Goal: Task Accomplishment & Management: Use online tool/utility

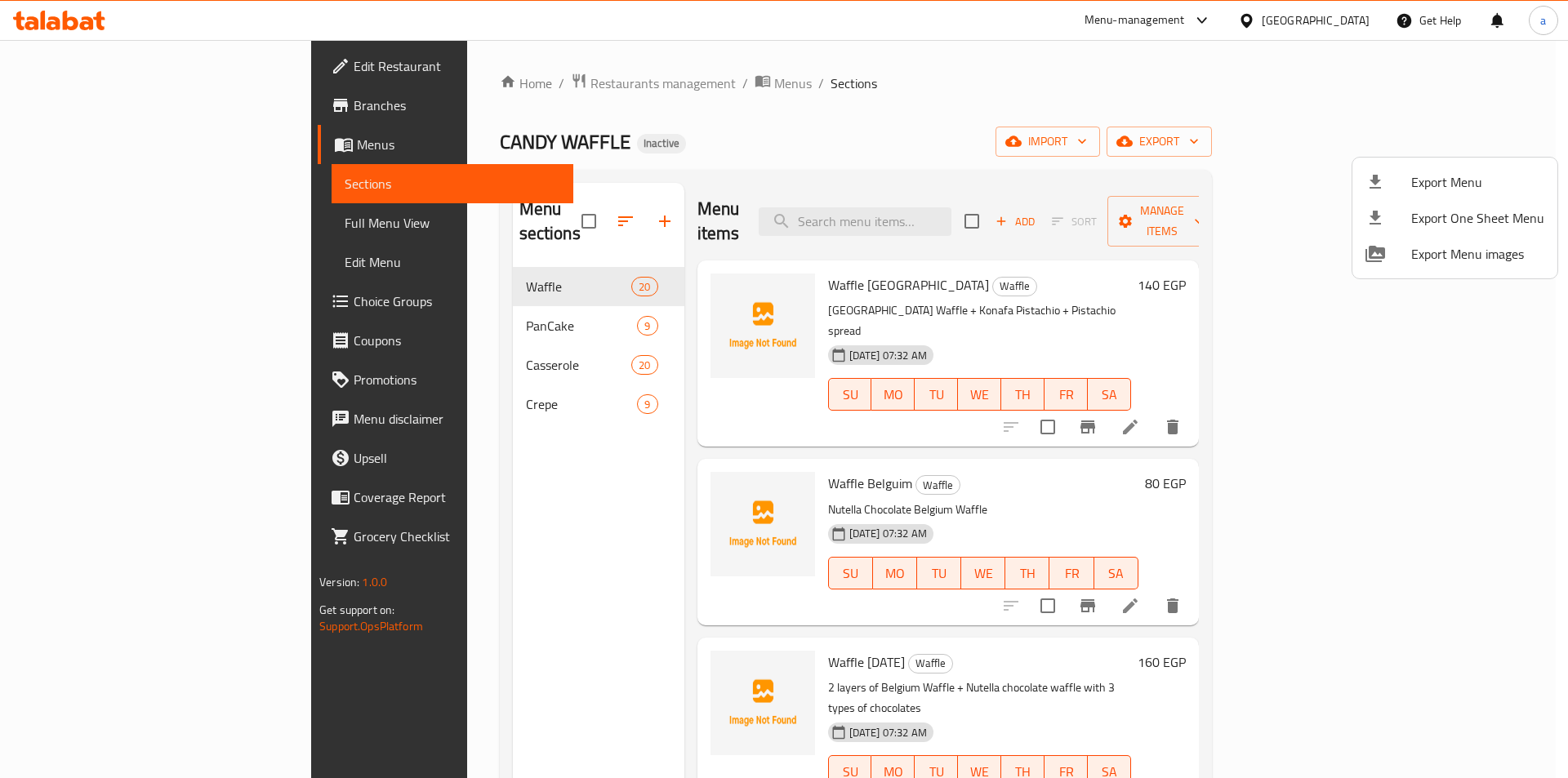
click at [490, 81] on div at bounding box center [784, 389] width 1568 height 778
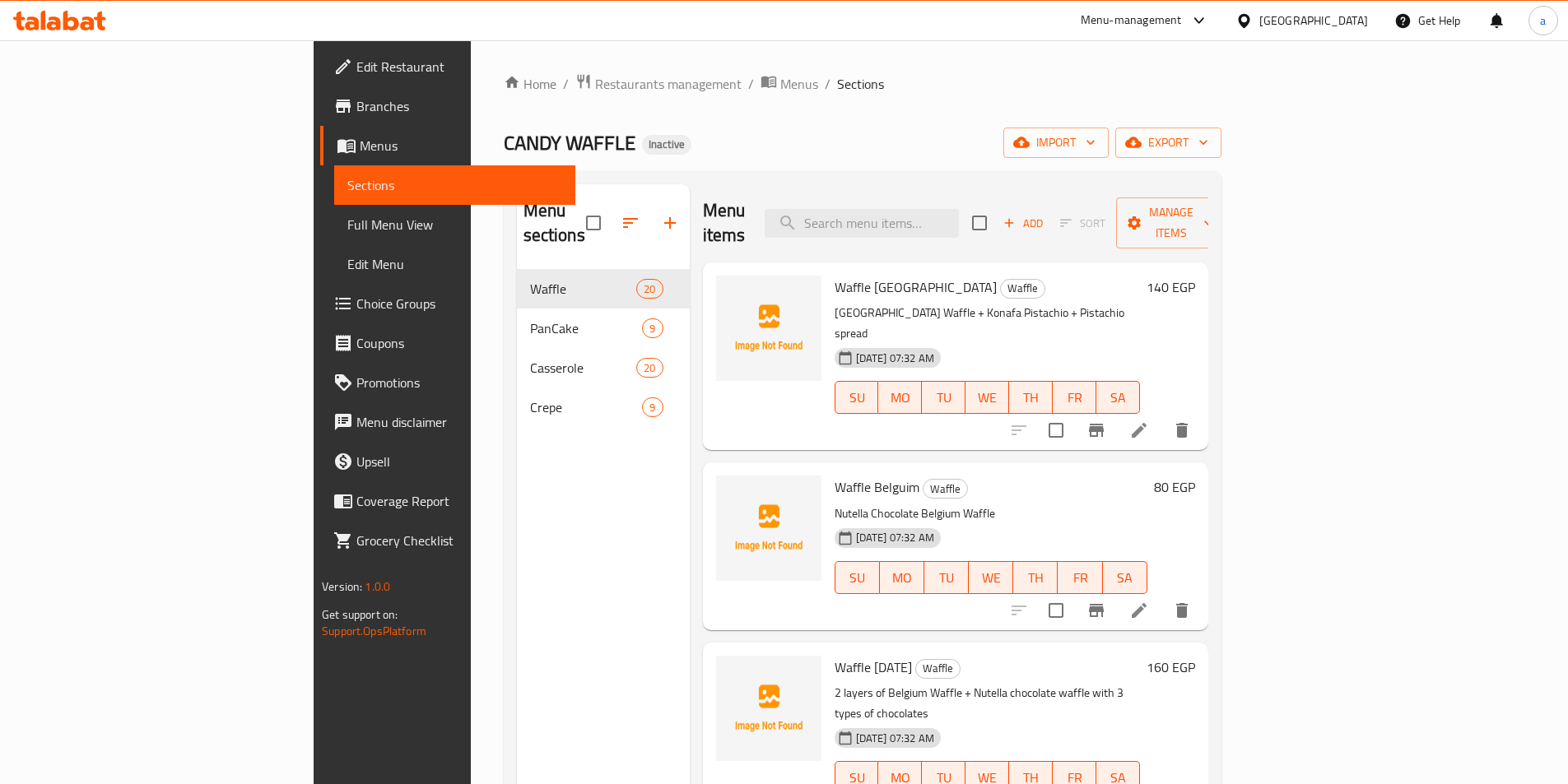
click at [504, 97] on div "Home / Restaurants management / Menus / Sections CANDY WAFFLE Inactive import e…" at bounding box center [863, 527] width 718 height 908
click at [595, 75] on span "Restaurants management" at bounding box center [668, 84] width 147 height 20
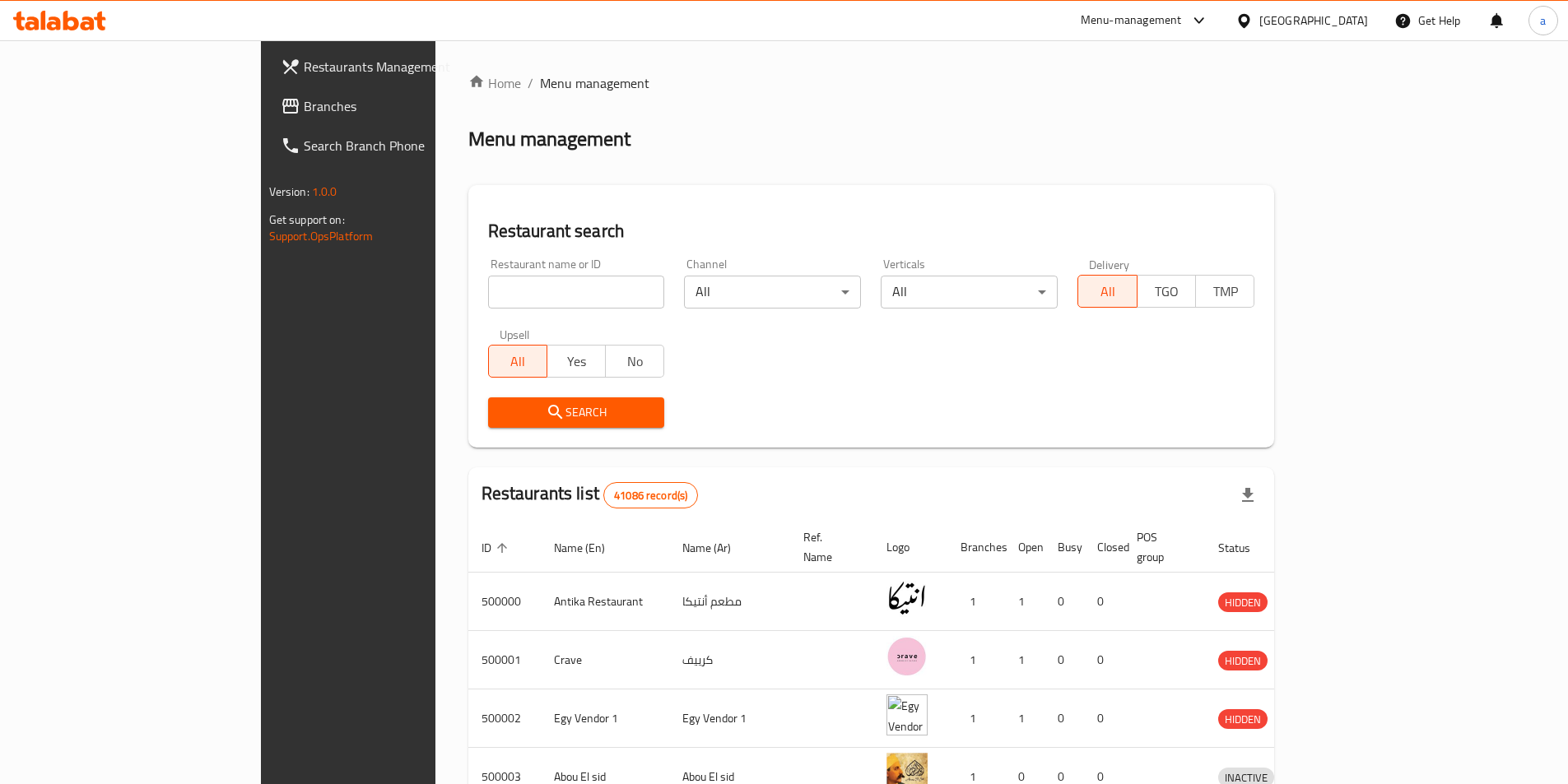
click at [304, 105] on span "Branches" at bounding box center [407, 106] width 206 height 20
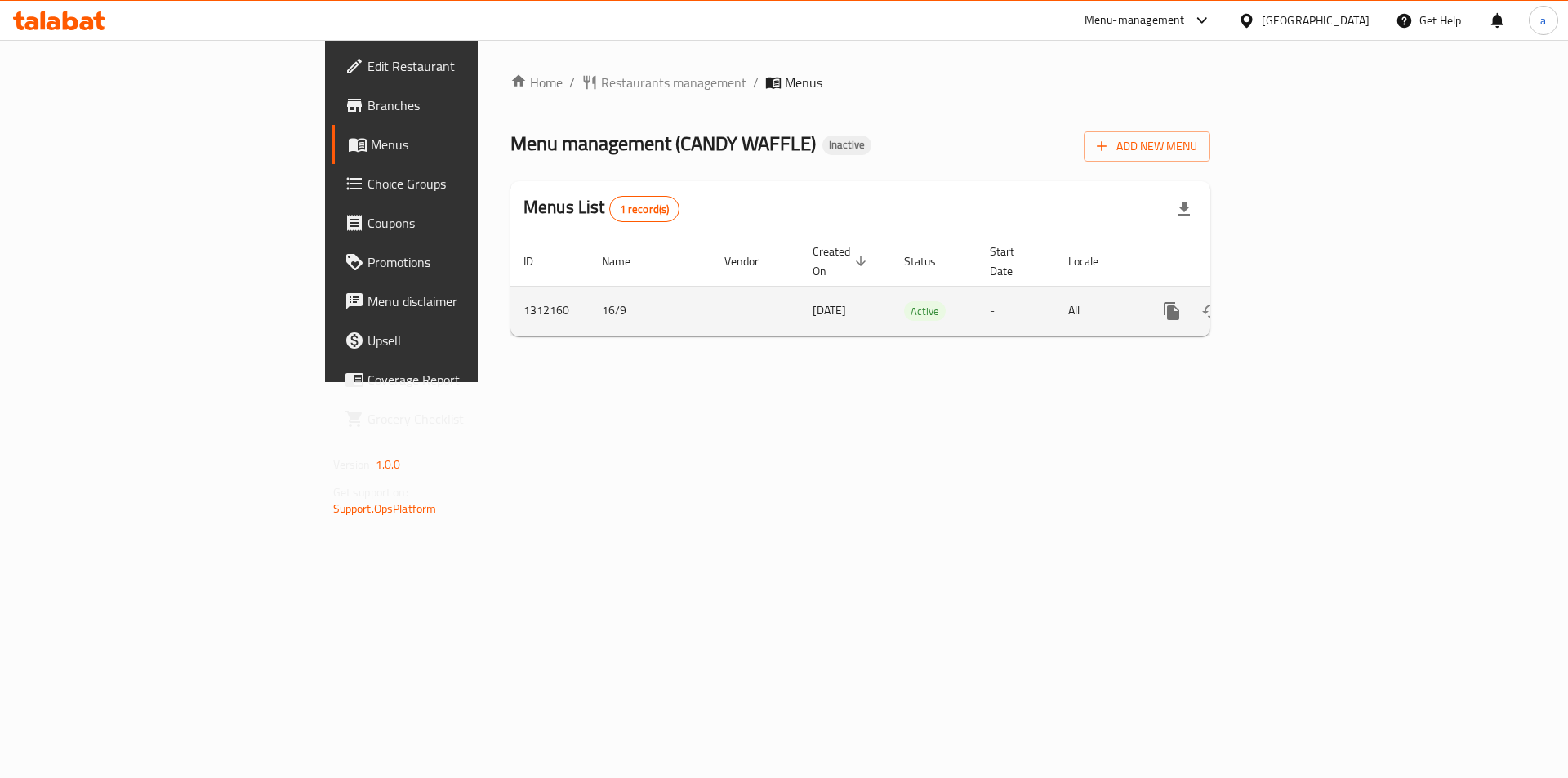
click at [1299, 301] on icon "enhanced table" at bounding box center [1290, 311] width 20 height 20
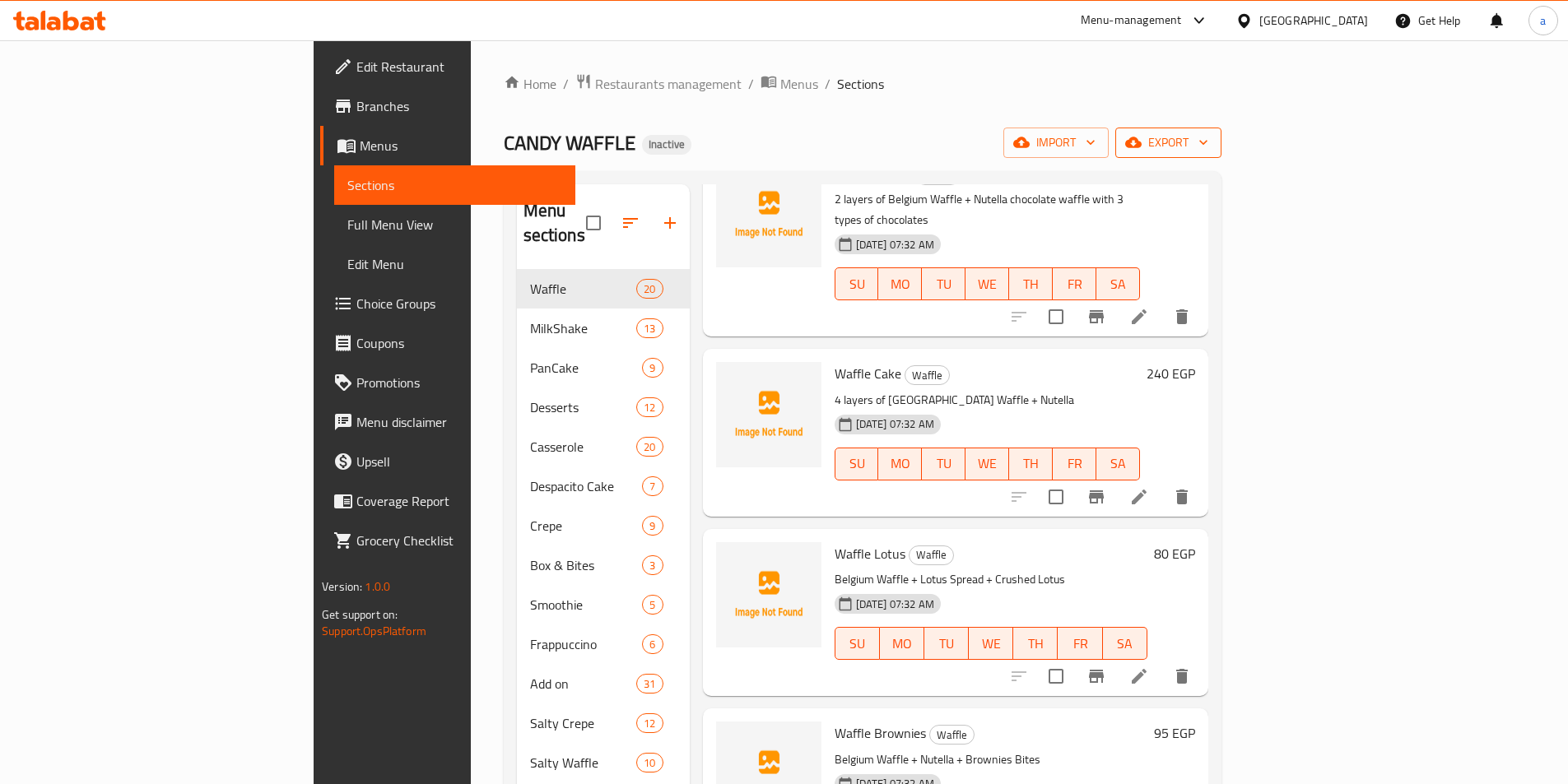
click at [1208, 148] on span "export" at bounding box center [1168, 142] width 80 height 21
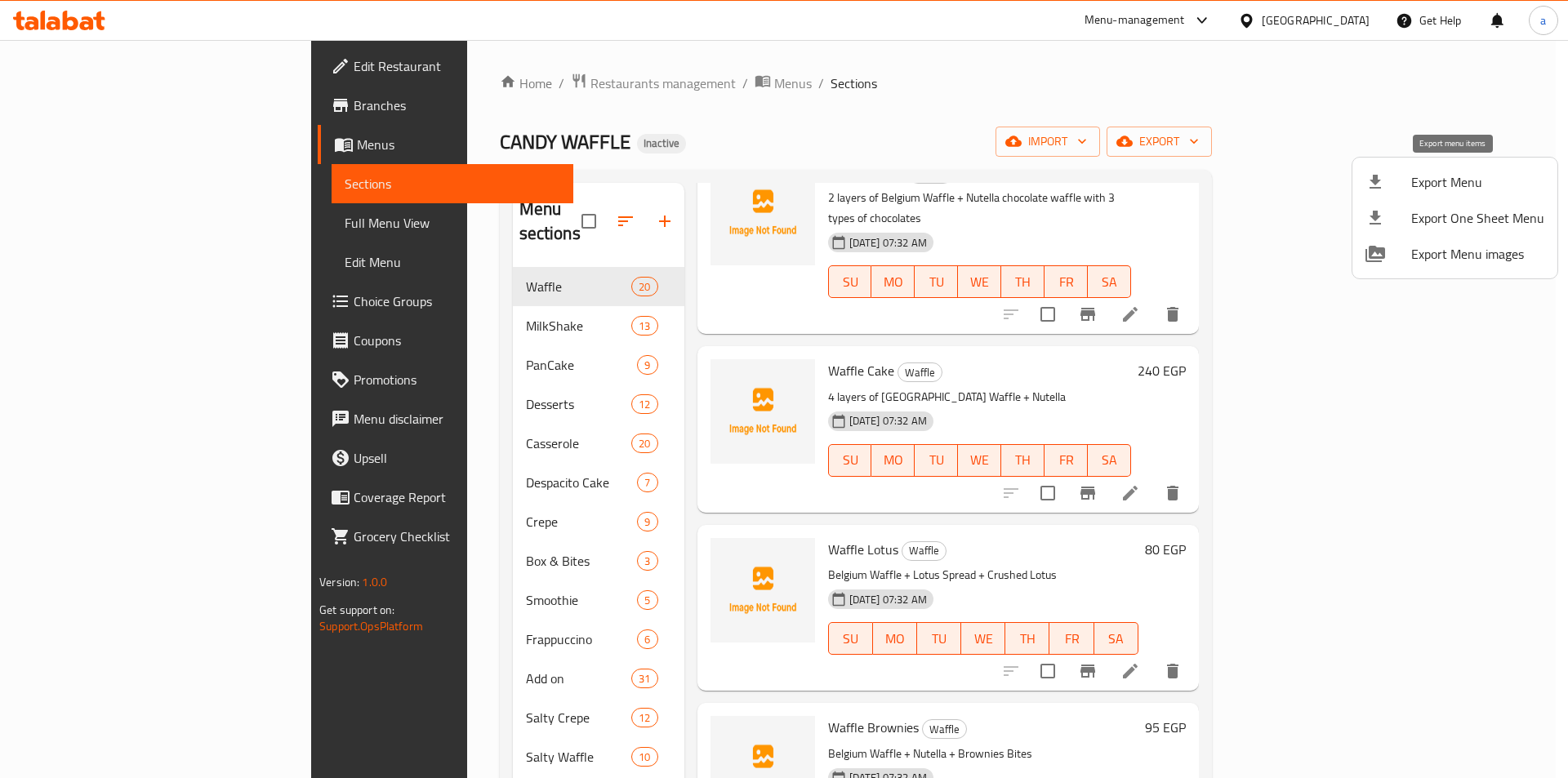
click at [1432, 174] on span "Export Menu" at bounding box center [1477, 182] width 133 height 20
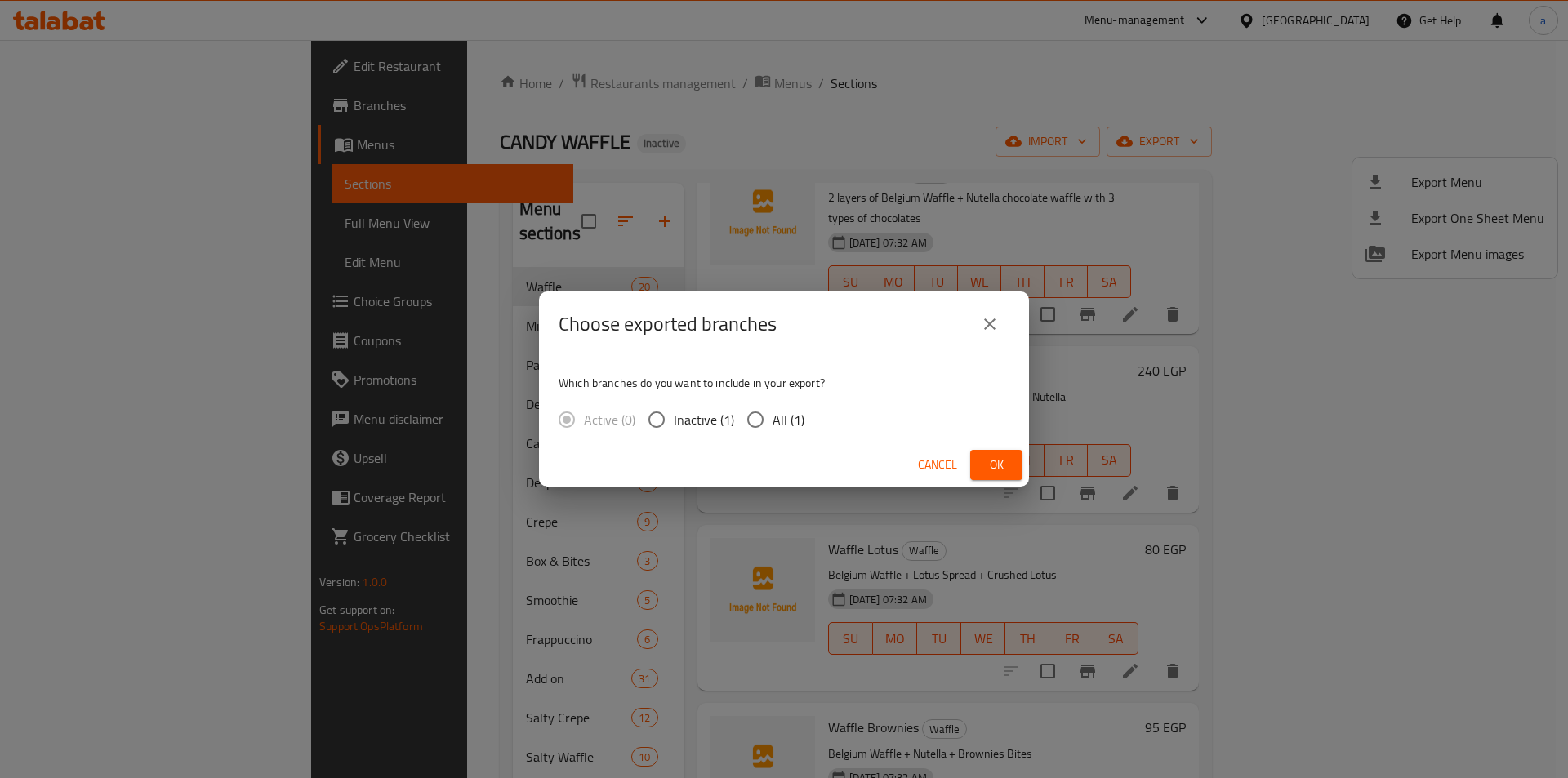
click at [800, 429] on span "All (1)" at bounding box center [788, 420] width 32 height 20
click at [773, 429] on input "All (1)" at bounding box center [755, 420] width 34 height 34
radio input "true"
click at [996, 467] on span "Ok" at bounding box center [996, 465] width 26 height 20
